Goal: Task Accomplishment & Management: Manage account settings

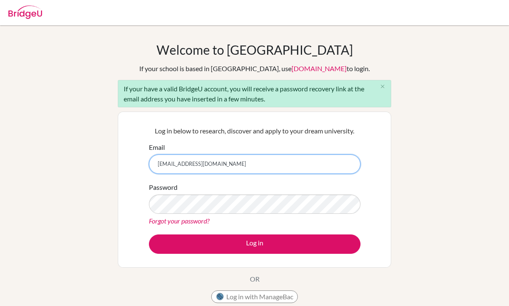
type input "[EMAIL_ADDRESS][DOMAIN_NAME]"
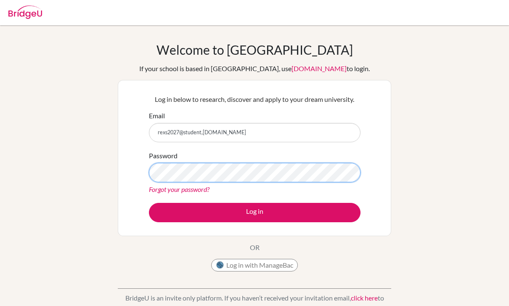
click at [255, 212] on button "Log in" at bounding box center [255, 212] width 212 height 19
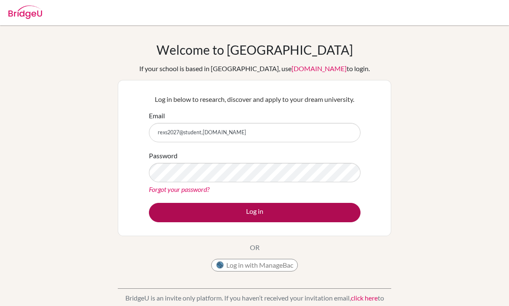
click at [345, 216] on button "Log in" at bounding box center [255, 212] width 212 height 19
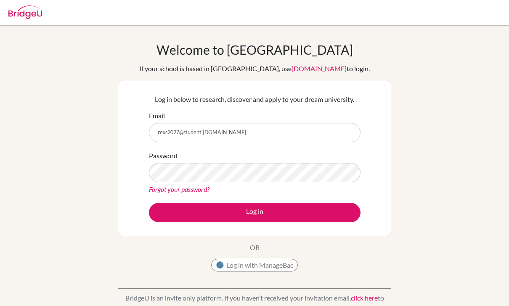
click at [420, 198] on div "Welcome to BridgeU If your school is based in China, use app.bridge-u.com.cn to…" at bounding box center [254, 179] width 509 height 275
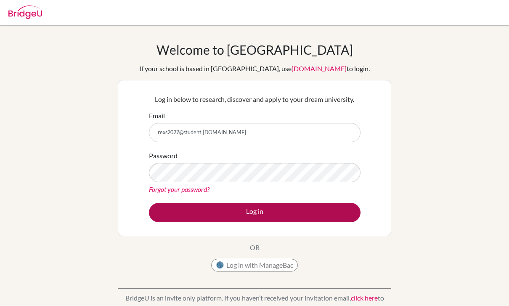
click at [332, 221] on button "Log in" at bounding box center [255, 212] width 212 height 19
click at [344, 211] on button "Log in" at bounding box center [255, 212] width 212 height 19
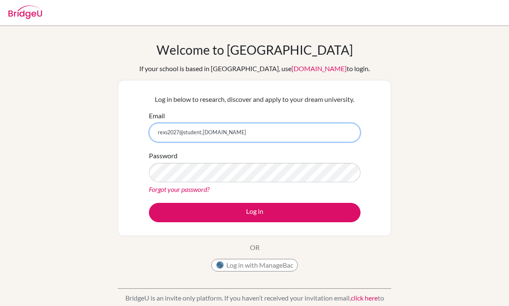
click at [314, 130] on input "rexs2027@student,zischina.com" at bounding box center [255, 132] width 212 height 19
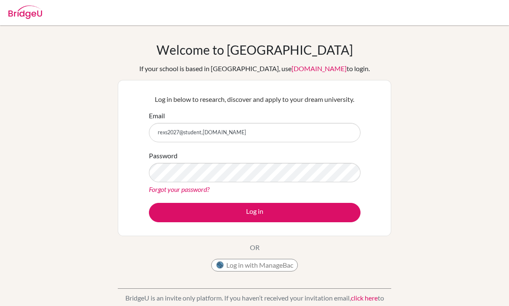
click at [311, 157] on div "Password Forgot your password?" at bounding box center [255, 173] width 212 height 44
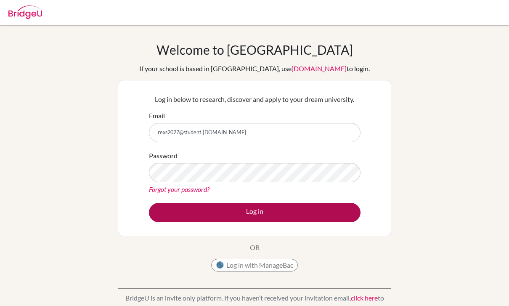
click at [313, 213] on button "Log in" at bounding box center [255, 212] width 212 height 19
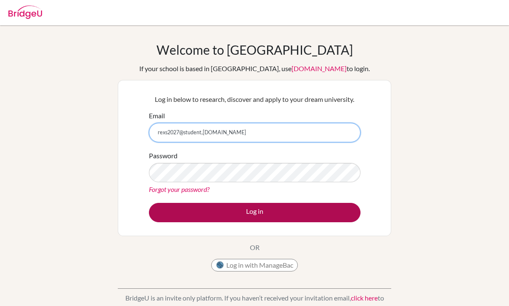
type input "rexs2027@student,zischina.com"
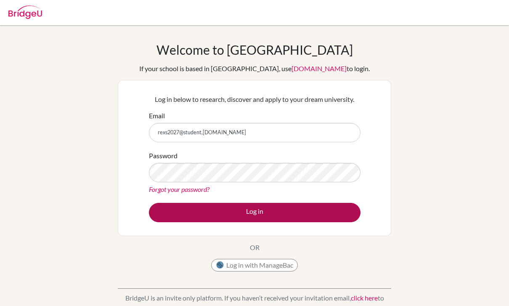
click at [332, 220] on button "Log in" at bounding box center [255, 212] width 212 height 19
click at [339, 216] on button "Log in" at bounding box center [255, 212] width 212 height 19
click at [334, 207] on button "Log in" at bounding box center [255, 212] width 212 height 19
click at [345, 212] on button "Log in" at bounding box center [255, 212] width 212 height 19
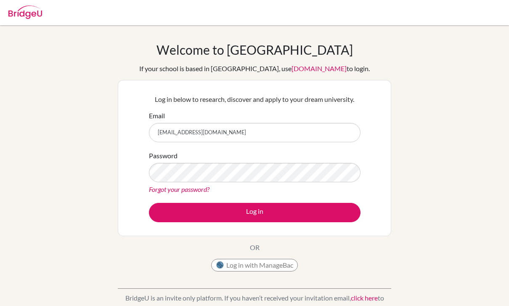
type input "[EMAIL_ADDRESS][DOMAIN_NAME]"
click at [146, 172] on div "Log in below to research, discover and apply to your dream university. Email re…" at bounding box center [254, 158] width 222 height 138
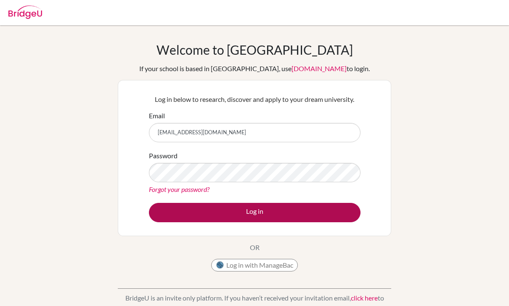
click at [342, 215] on button "Log in" at bounding box center [255, 212] width 212 height 19
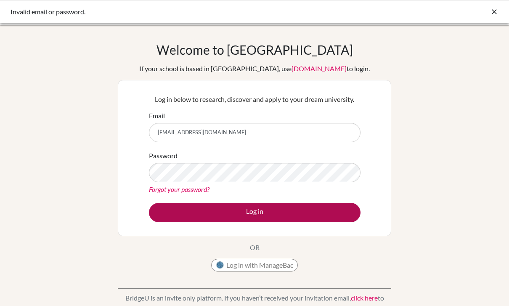
click at [331, 222] on button "Log in" at bounding box center [255, 212] width 212 height 19
click at [343, 218] on button "Log in" at bounding box center [255, 212] width 212 height 19
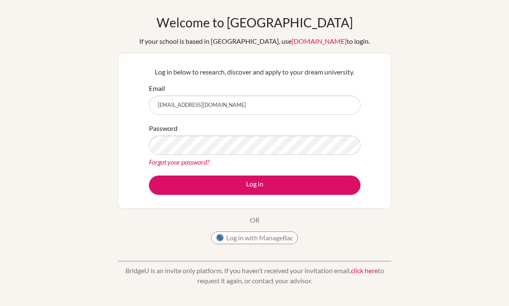
scroll to position [16, 0]
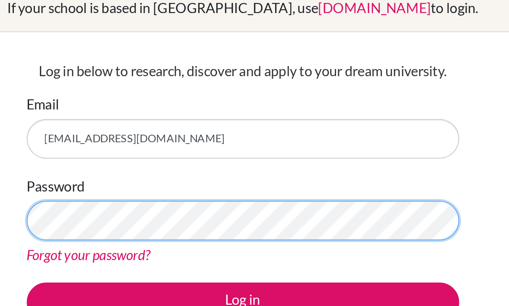
click at [149, 186] on button "Log in" at bounding box center [255, 195] width 212 height 19
